Goal: Task Accomplishment & Management: Use online tool/utility

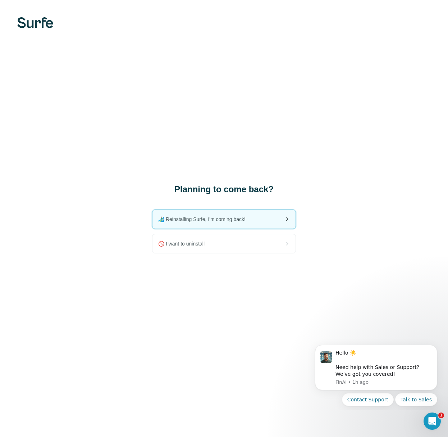
click at [215, 220] on span "🏄🏻‍♂️ Reinstalling Surfe, I'm coming back!" at bounding box center [204, 218] width 93 height 7
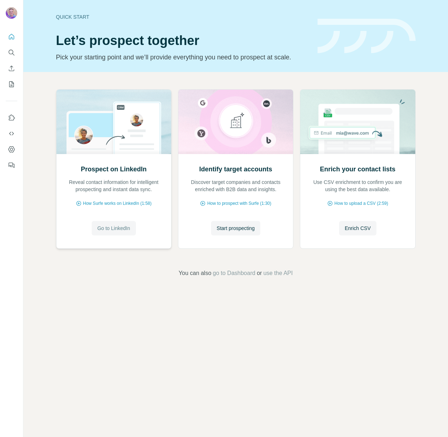
click at [112, 227] on span "Go to LinkedIn" at bounding box center [113, 227] width 33 height 7
